Goal: Find specific page/section: Find specific page/section

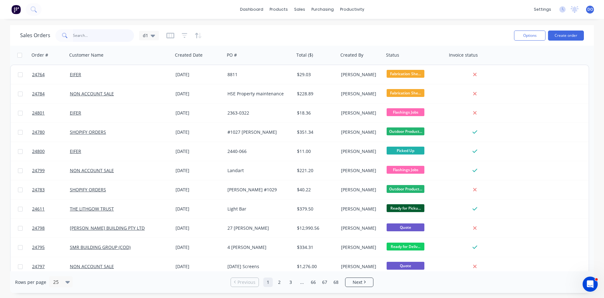
click at [105, 33] on input "text" at bounding box center [103, 35] width 61 height 13
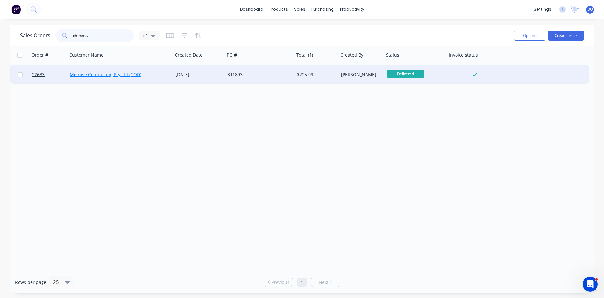
type input "chimney"
click at [100, 76] on link "Melrose Contracting Pty Ltd (COD)" at bounding box center [105, 74] width 71 height 6
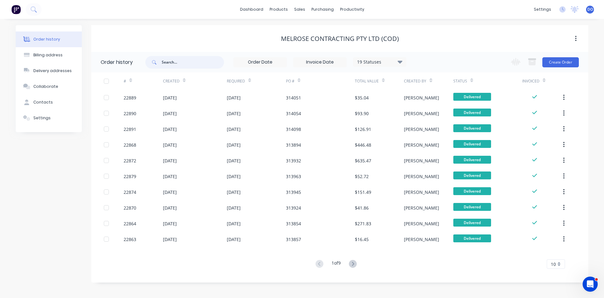
click at [182, 60] on input "text" at bounding box center [193, 62] width 62 height 13
type input "chimney"
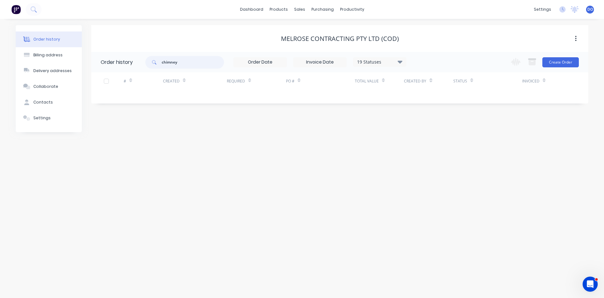
drag, startPoint x: 177, startPoint y: 62, endPoint x: 126, endPoint y: 57, distance: 51.1
click at [162, 57] on input "chimney" at bounding box center [193, 62] width 62 height 13
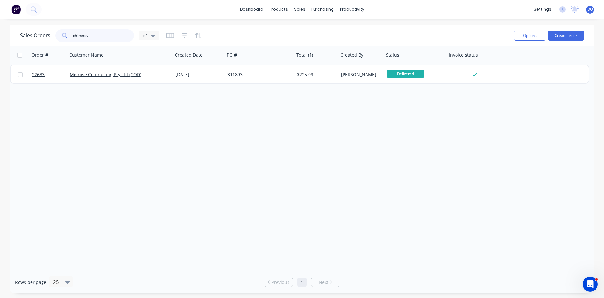
click at [93, 34] on input "chimney" at bounding box center [103, 35] width 61 height 13
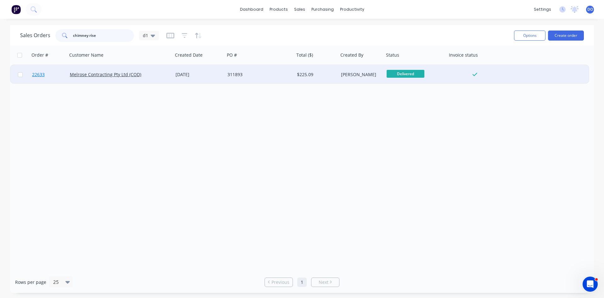
type input "chimney rise"
click at [38, 76] on span "22633" at bounding box center [38, 74] width 13 height 6
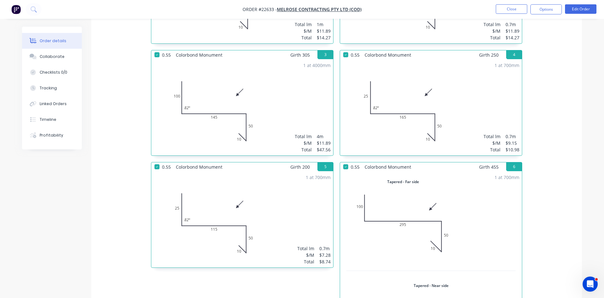
scroll to position [321, 0]
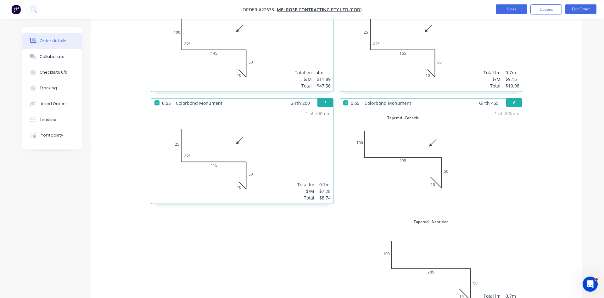
click at [514, 7] on button "Close" at bounding box center [511, 8] width 31 height 9
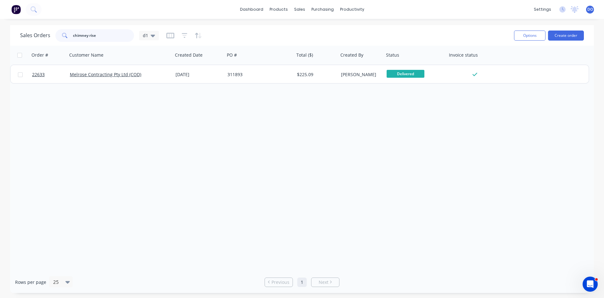
drag, startPoint x: 99, startPoint y: 34, endPoint x: 34, endPoint y: 24, distance: 66.2
click at [73, 29] on input "chimney rise" at bounding box center [103, 35] width 61 height 13
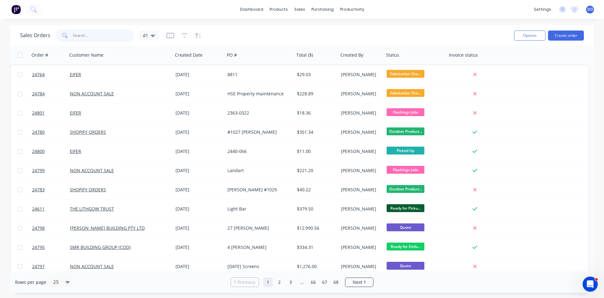
click at [76, 37] on input "text" at bounding box center [103, 35] width 61 height 13
type input "24761"
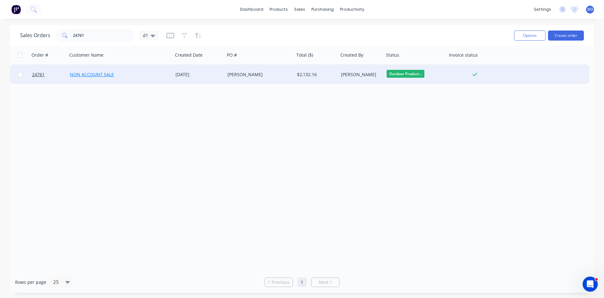
click at [95, 77] on link "NON ACCOUNT SALE" at bounding box center [92, 74] width 44 height 6
click at [41, 74] on span "24761" at bounding box center [38, 74] width 13 height 6
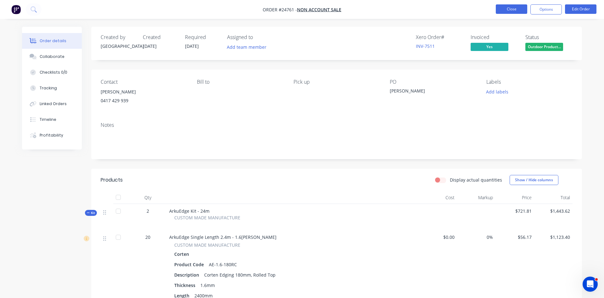
click at [506, 12] on button "Close" at bounding box center [511, 8] width 31 height 9
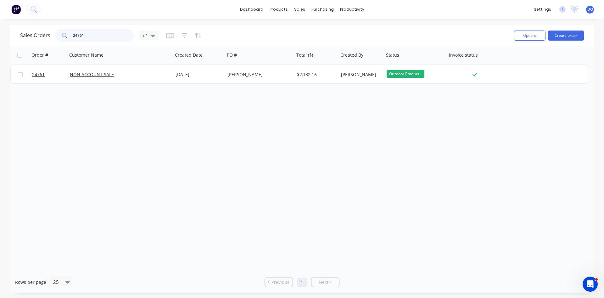
drag, startPoint x: 92, startPoint y: 35, endPoint x: 55, endPoint y: 35, distance: 36.8
click at [73, 35] on input "24761" at bounding box center [103, 35] width 61 height 13
